Goal: Navigation & Orientation: Find specific page/section

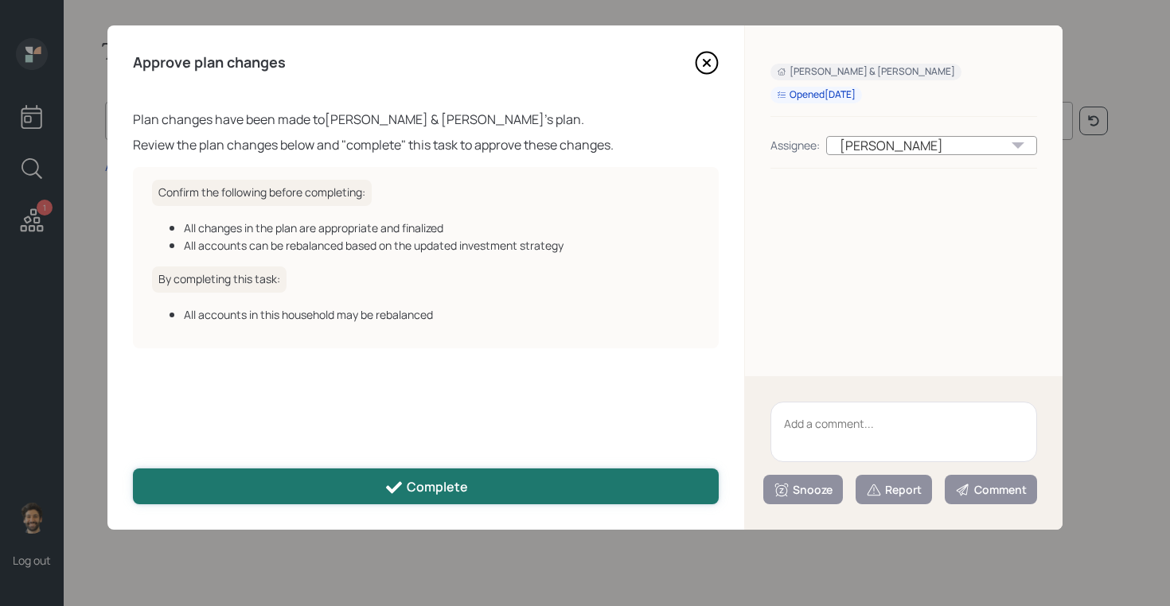
click at [427, 504] on button "Complete" at bounding box center [426, 487] width 586 height 36
